Goal: Task Accomplishment & Management: Manage account settings

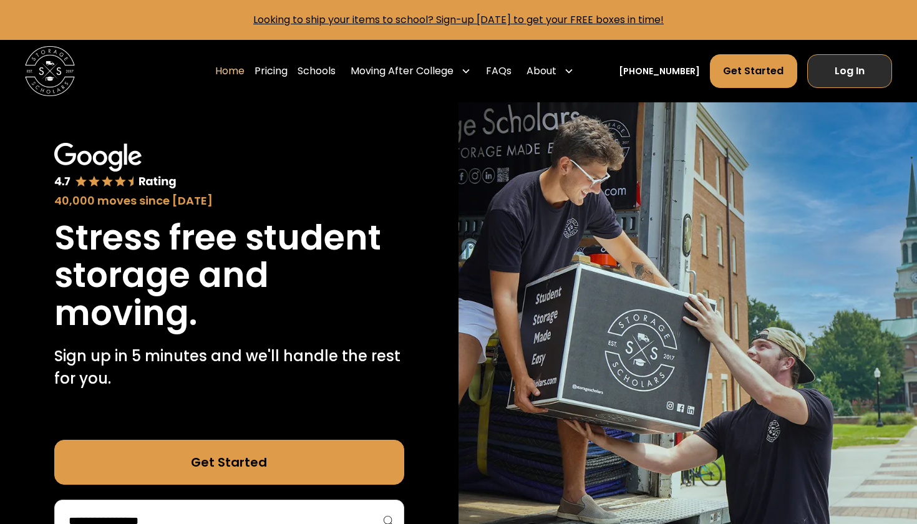
click at [835, 69] on link "Log In" at bounding box center [849, 71] width 85 height 34
click at [872, 69] on link "Log In" at bounding box center [849, 71] width 85 height 34
click at [856, 74] on link "Log In" at bounding box center [849, 71] width 85 height 34
click at [864, 89] on nav "Home Pricing Schools Moving After College Apartment Moving Local Moving Residen…" at bounding box center [553, 71] width 676 height 35
click at [855, 80] on link "Log In" at bounding box center [849, 71] width 85 height 34
